Goal: Find specific page/section: Find specific page/section

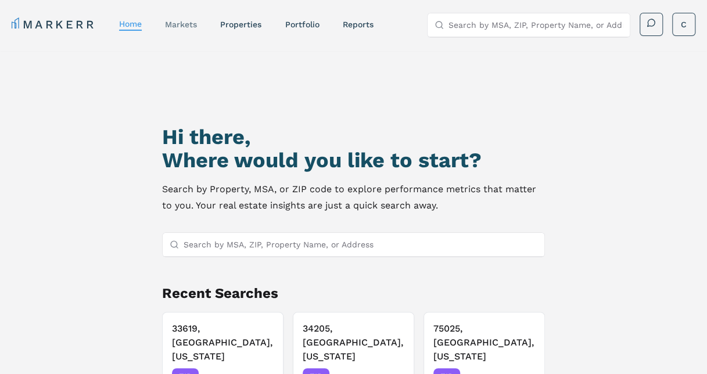
click at [180, 22] on link "markets" at bounding box center [181, 24] width 32 height 9
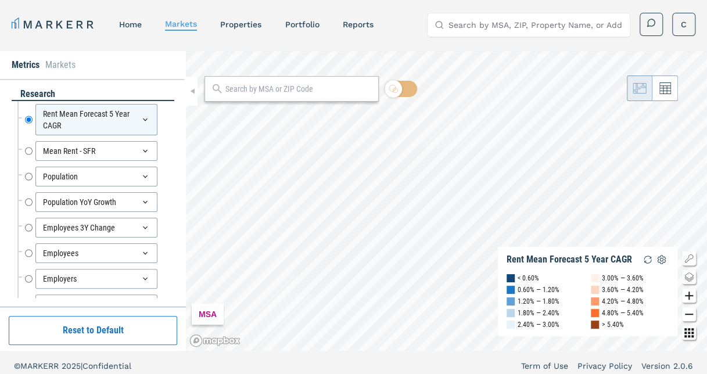
click at [234, 88] on input "text" at bounding box center [298, 89] width 147 height 12
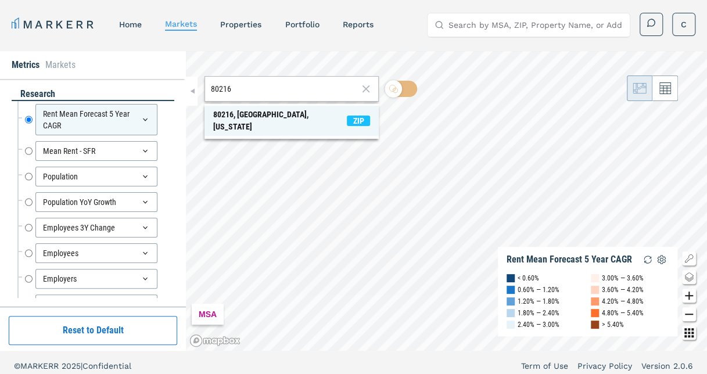
type input "80216"
click at [250, 114] on div "80216, Denver, Colorado" at bounding box center [280, 121] width 134 height 24
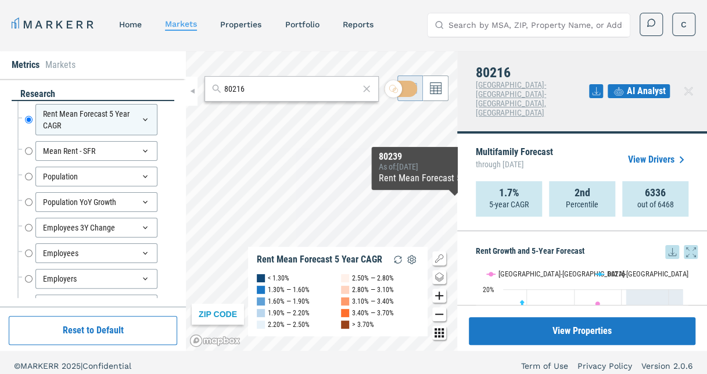
click at [684, 245] on icon at bounding box center [691, 252] width 14 height 14
